Goal: Task Accomplishment & Management: Manage account settings

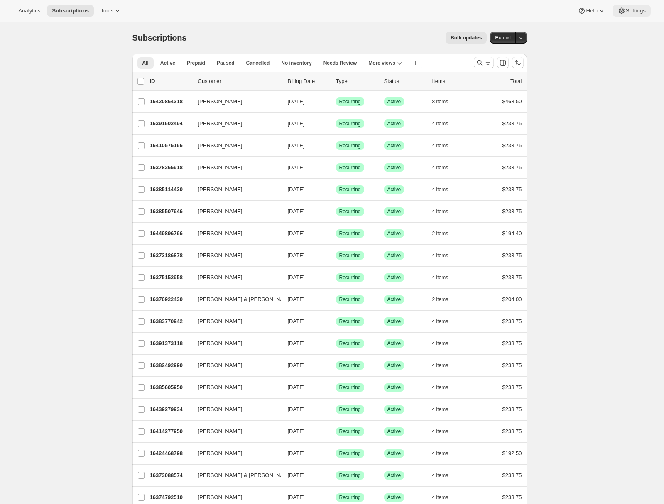
click at [629, 10] on span "Settings" at bounding box center [636, 10] width 20 height 7
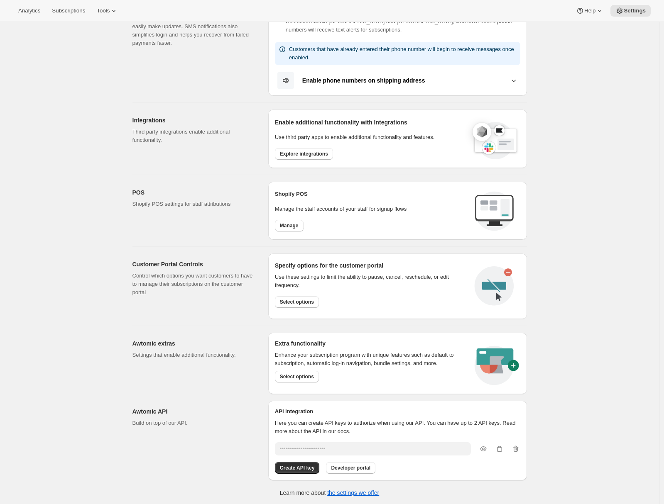
scroll to position [76, 0]
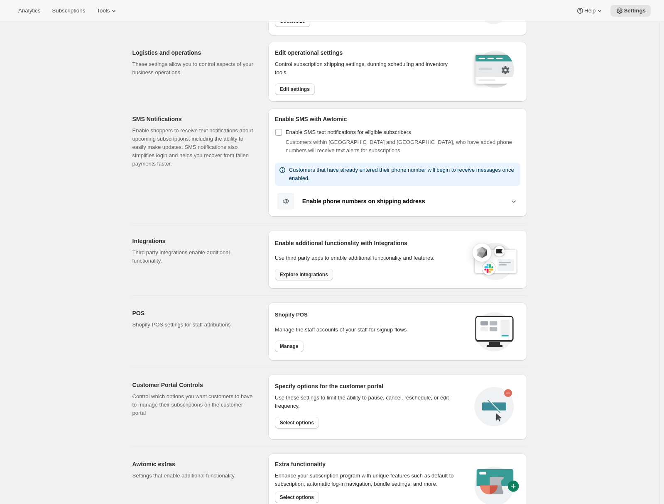
click at [298, 275] on span "Explore integrations" at bounding box center [304, 274] width 48 height 7
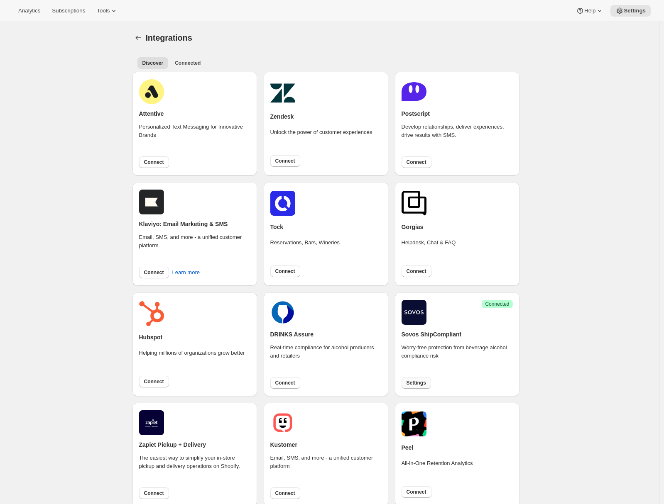
click at [424, 380] on span "Settings" at bounding box center [416, 383] width 20 height 7
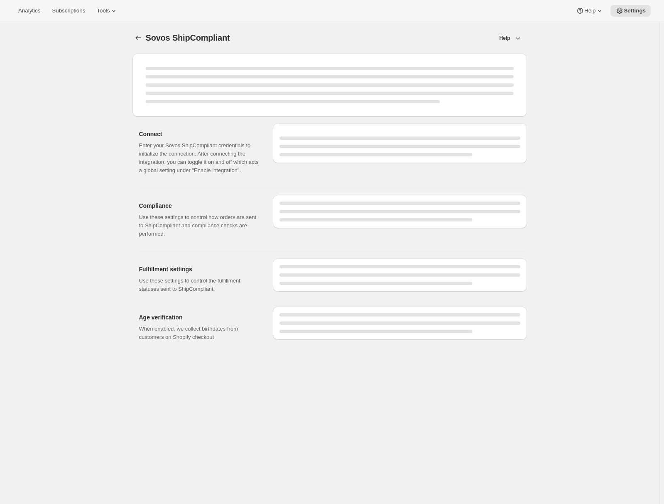
select select "WineShipping"
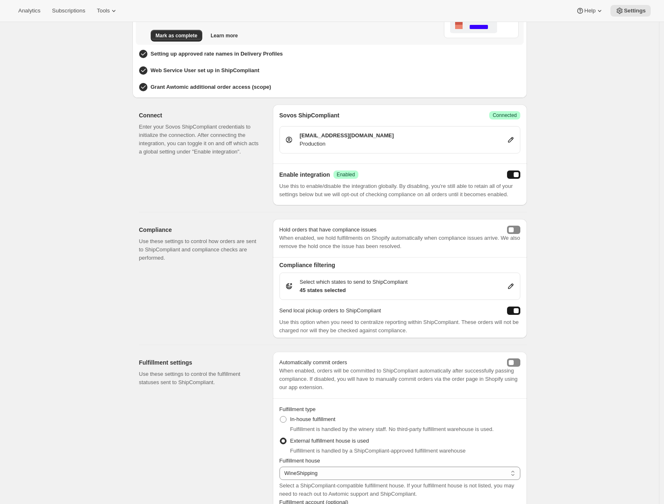
scroll to position [152, 0]
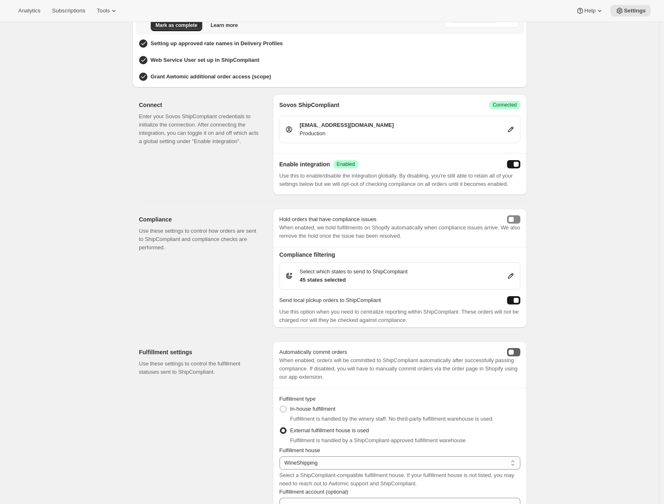
click at [520, 357] on button "autoCommit" at bounding box center [513, 352] width 13 height 8
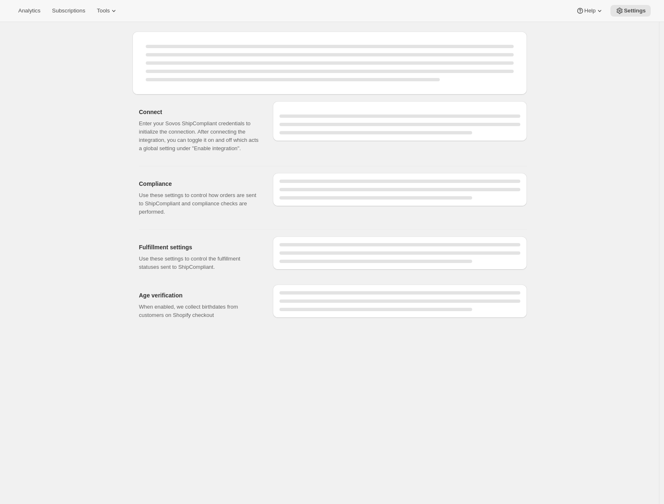
select select "WineShipping"
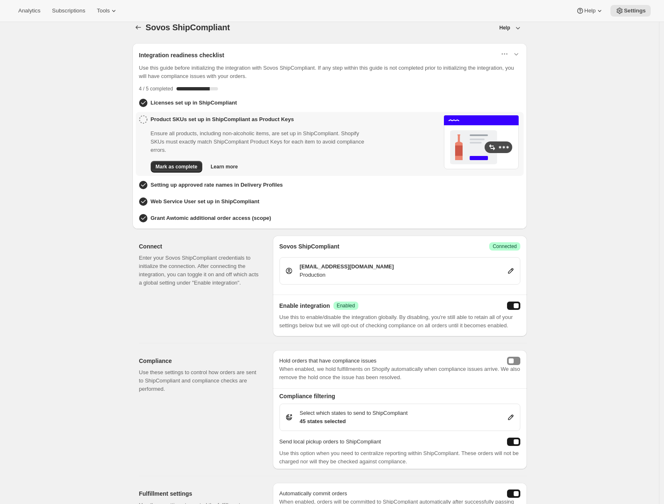
scroll to position [0, 0]
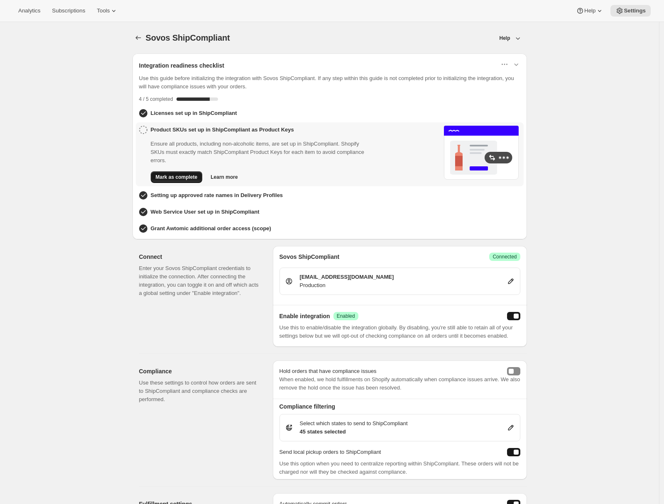
click at [166, 179] on span "Mark as complete" at bounding box center [177, 177] width 42 height 7
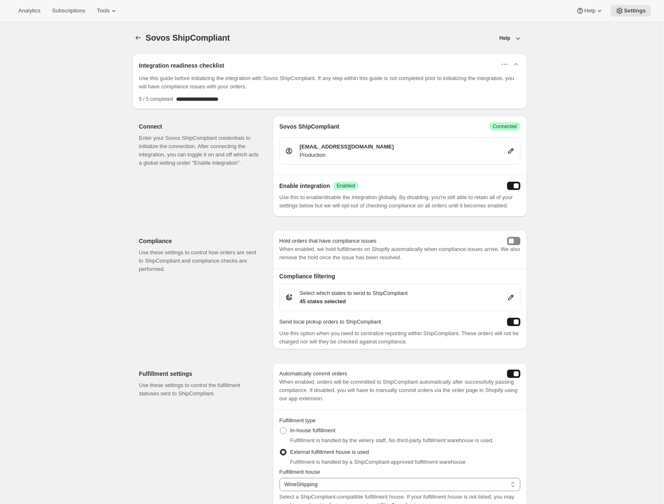
click at [84, 270] on div "Sovos ShipCompliant. This page is ready Sovos ShipCompliant Help Integration re…" at bounding box center [329, 429] width 659 height 815
